Goal: Information Seeking & Learning: Learn about a topic

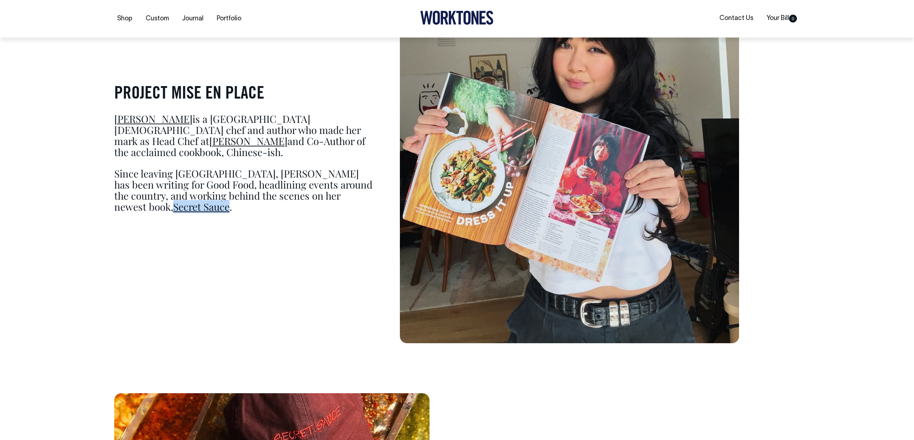
scroll to position [555, 0]
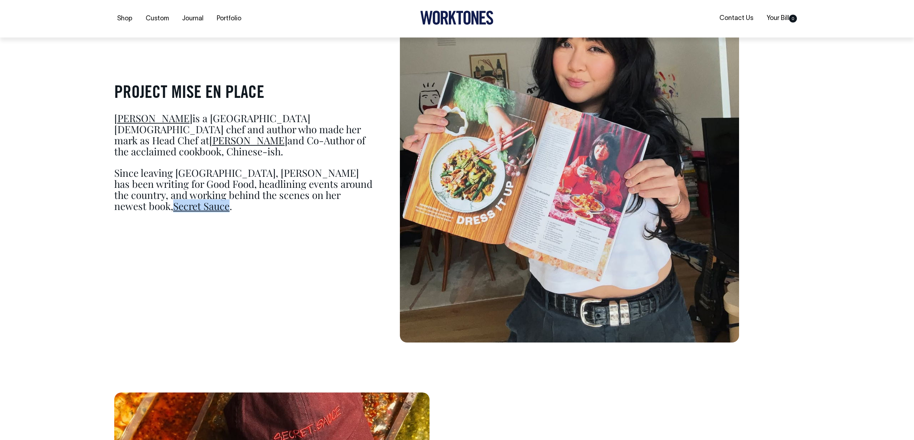
click at [160, 111] on link "Rosheen Kaul" at bounding box center [153, 117] width 78 height 13
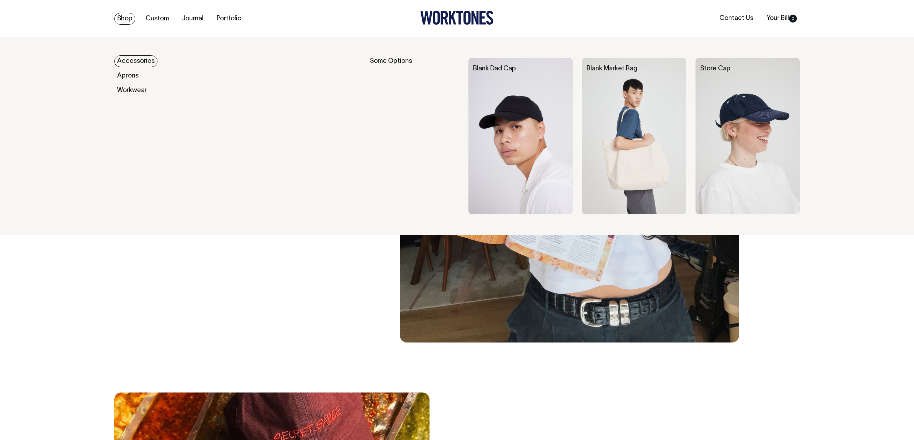
click at [140, 63] on link "Accessories" at bounding box center [135, 61] width 43 height 12
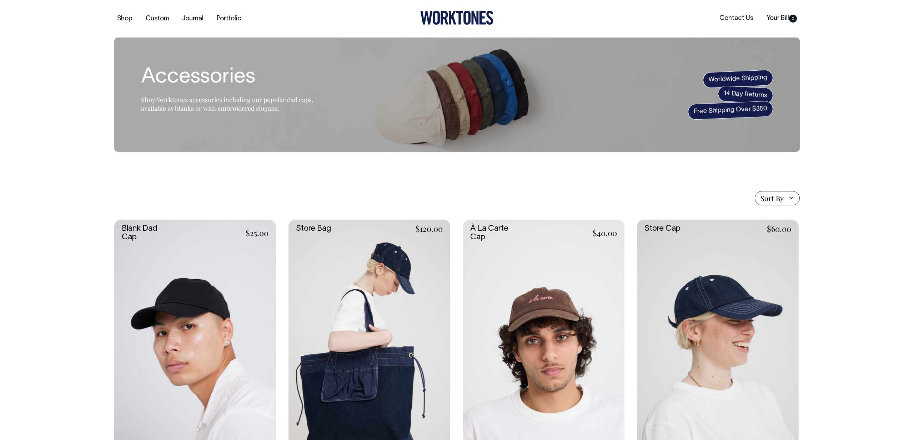
click at [237, 281] on link at bounding box center [195, 340] width 162 height 243
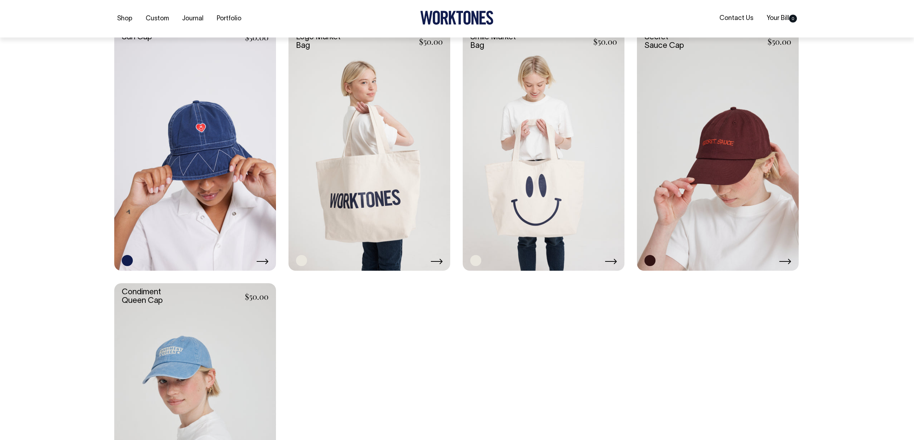
scroll to position [702, 0]
click at [745, 188] on link at bounding box center [718, 149] width 162 height 243
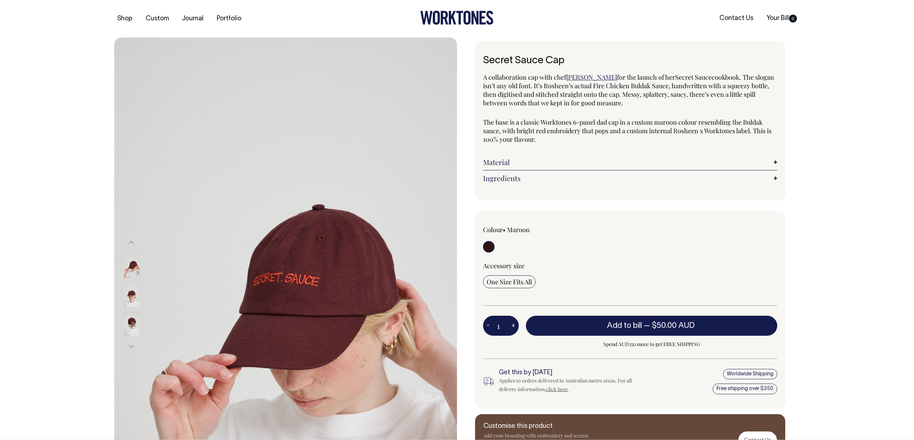
click at [141, 328] on div at bounding box center [141, 323] width 36 height 29
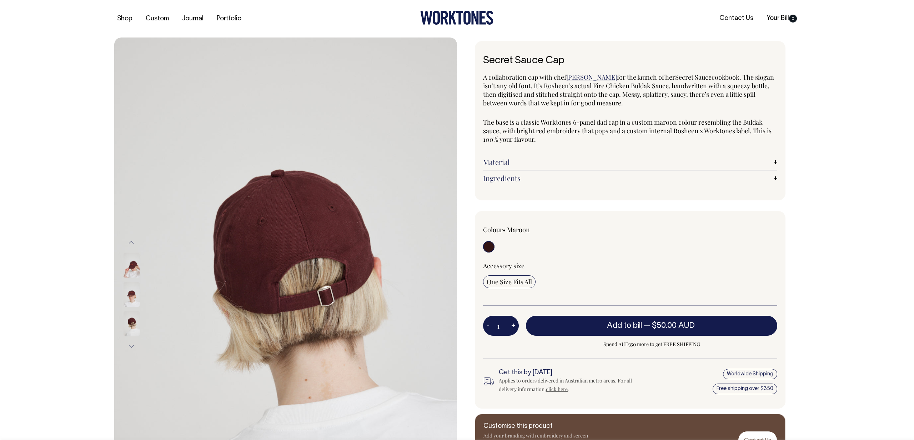
click at [133, 322] on img at bounding box center [131, 323] width 16 height 25
click at [136, 304] on img at bounding box center [131, 294] width 16 height 25
click at [135, 316] on img at bounding box center [131, 323] width 16 height 25
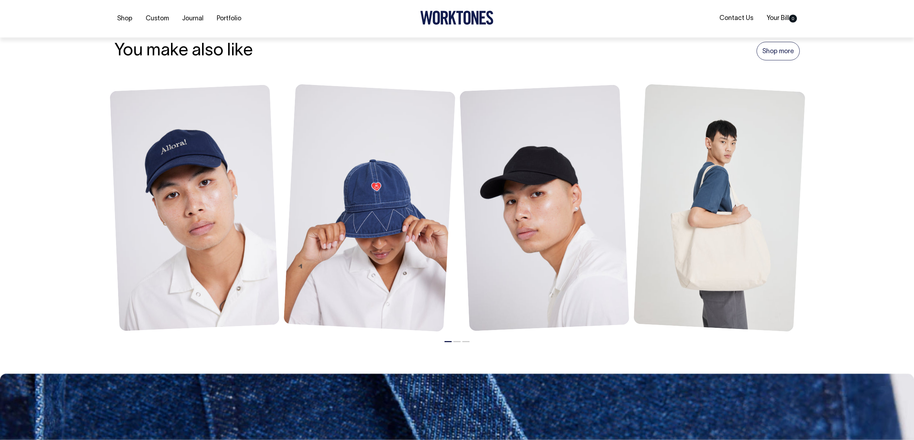
scroll to position [564, 0]
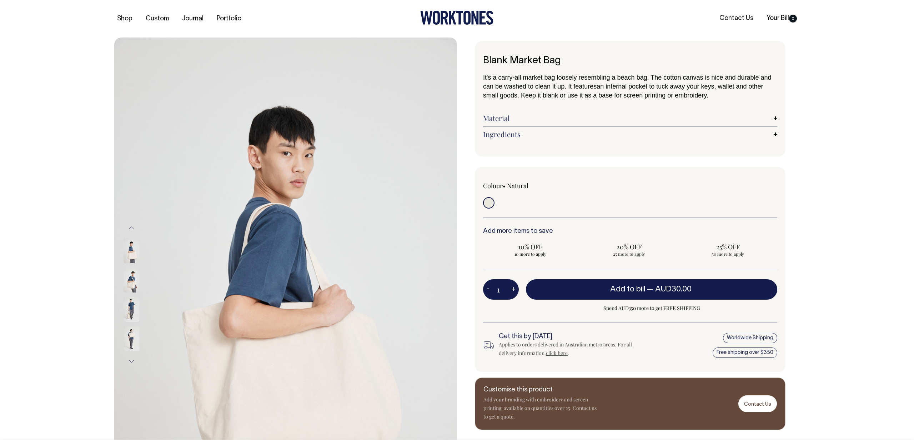
click at [133, 306] on img at bounding box center [131, 309] width 16 height 25
click at [134, 341] on img at bounding box center [131, 338] width 16 height 25
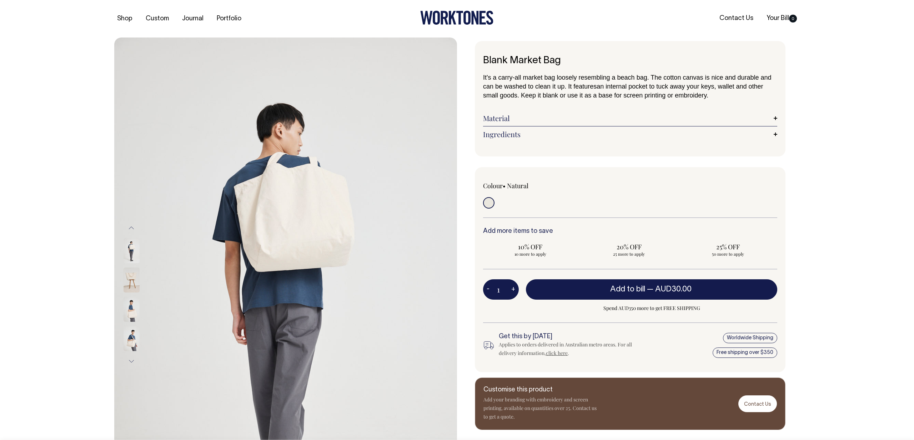
click at [133, 339] on img at bounding box center [131, 338] width 16 height 25
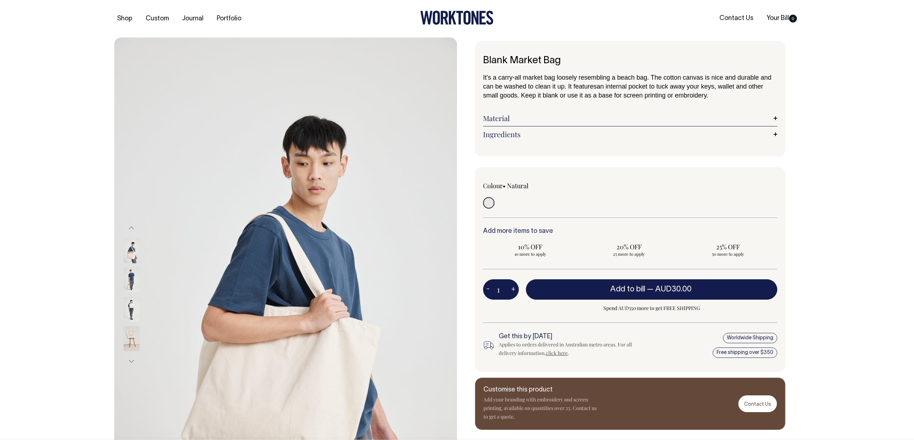
click at [132, 339] on img at bounding box center [131, 338] width 16 height 25
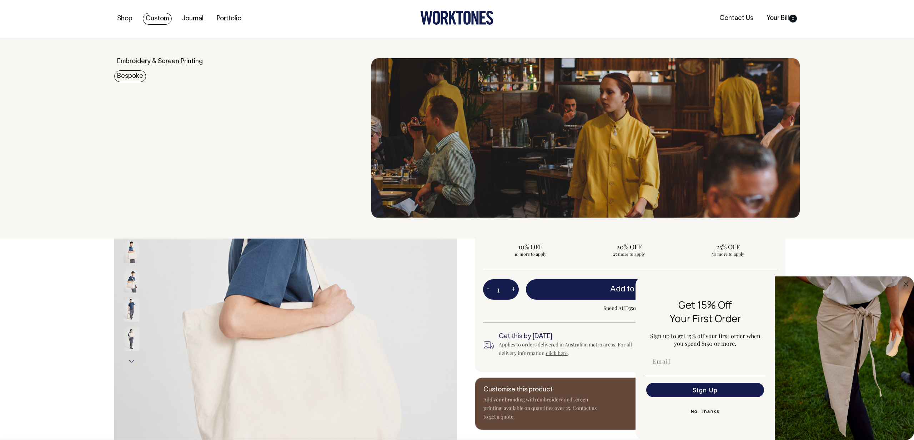
click at [132, 76] on link "Bespoke" at bounding box center [130, 76] width 32 height 12
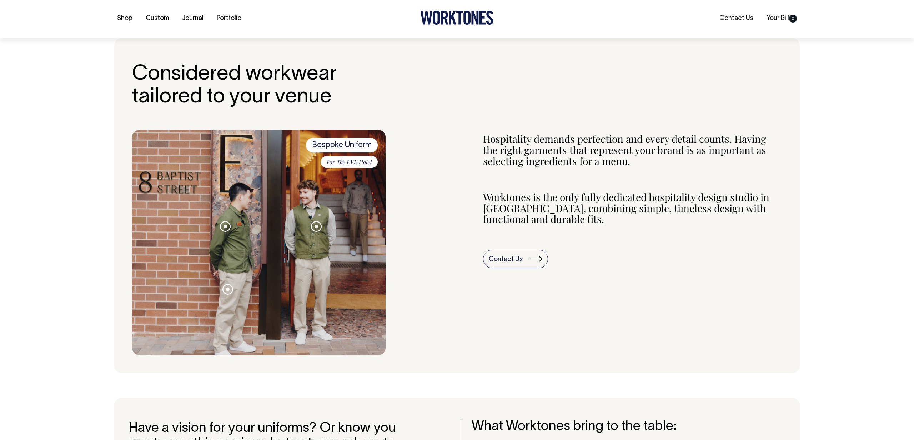
scroll to position [206, 0]
click at [227, 227] on span at bounding box center [225, 226] width 4 height 4
click at [128, 260] on section "Considered workwear tailored to your venue Bespoke Uniform For The EVE Hotel Se…" at bounding box center [456, 205] width 685 height 334
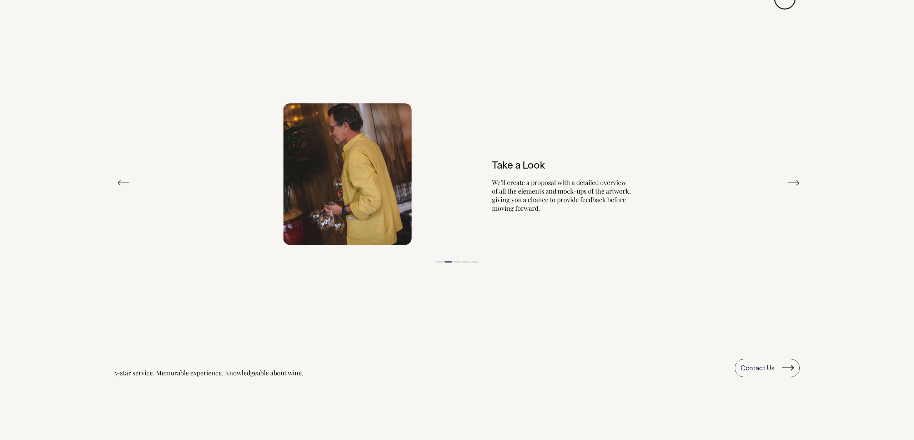
scroll to position [1397, 0]
click at [791, 184] on button "Next" at bounding box center [793, 182] width 13 height 11
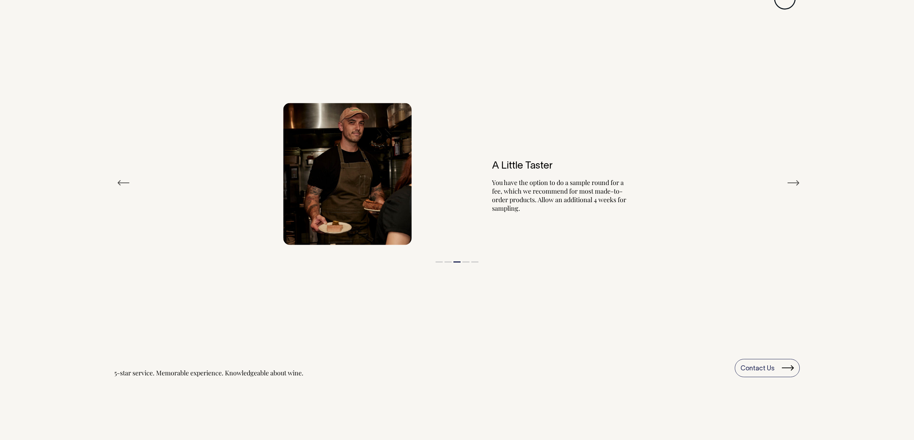
click at [791, 184] on button "Next" at bounding box center [793, 182] width 13 height 11
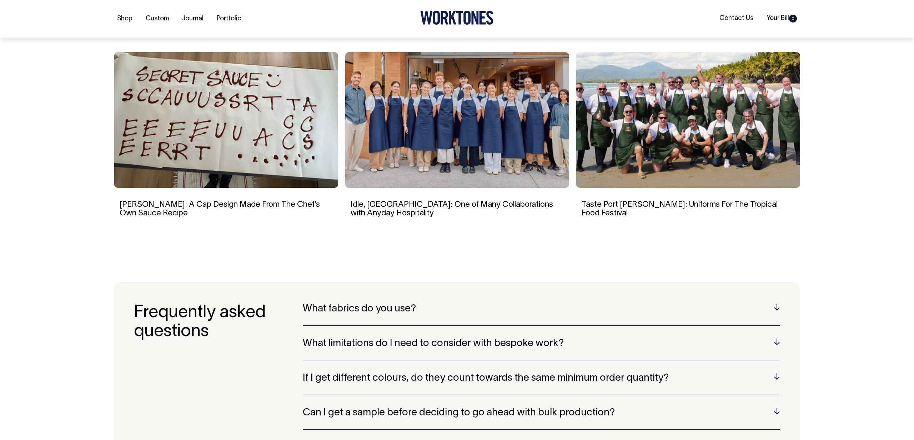
scroll to position [1878, 0]
click at [331, 312] on h5 "What fabrics do you use?" at bounding box center [541, 308] width 477 height 11
